Goal: Task Accomplishment & Management: Manage account settings

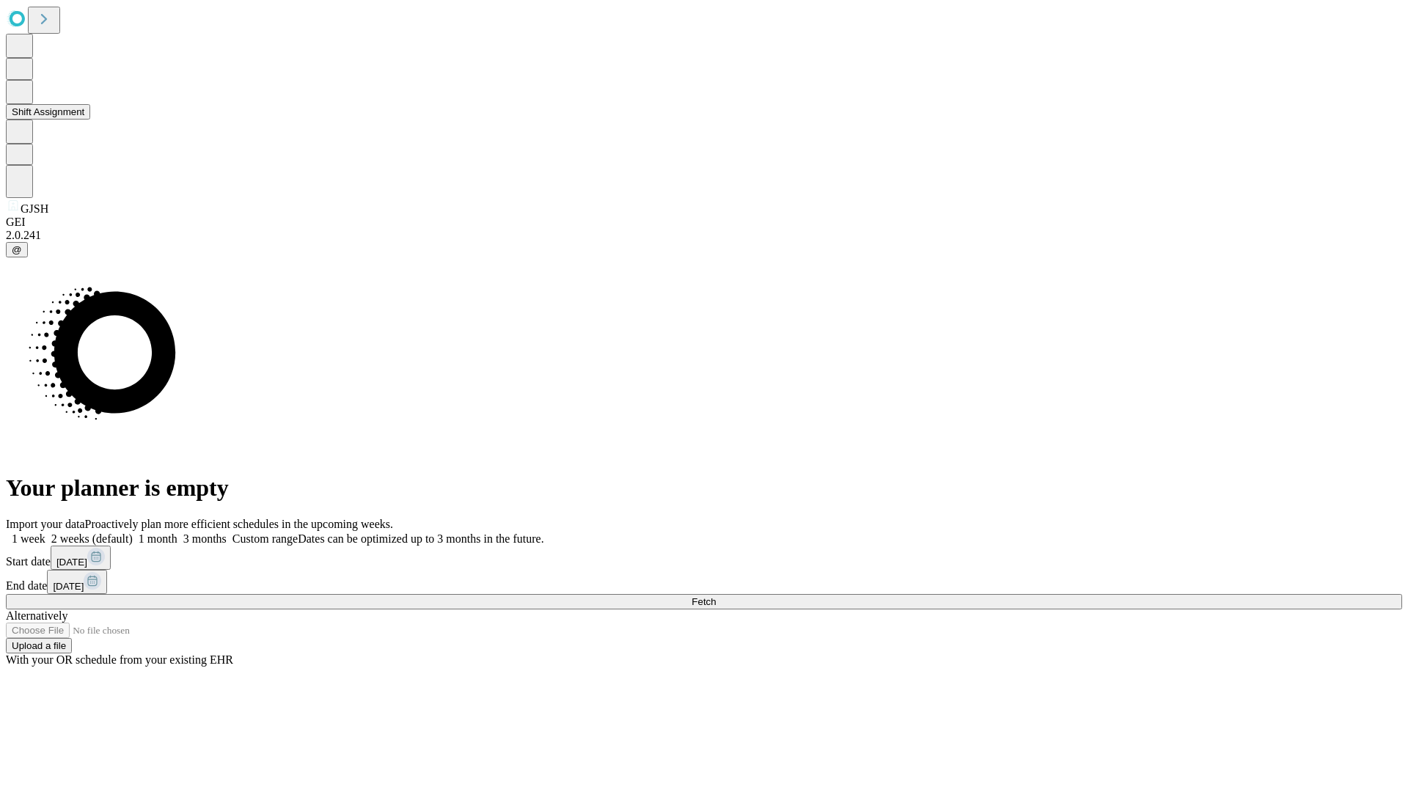
click at [90, 120] on button "Shift Assignment" at bounding box center [48, 111] width 84 height 15
